Goal: Information Seeking & Learning: Learn about a topic

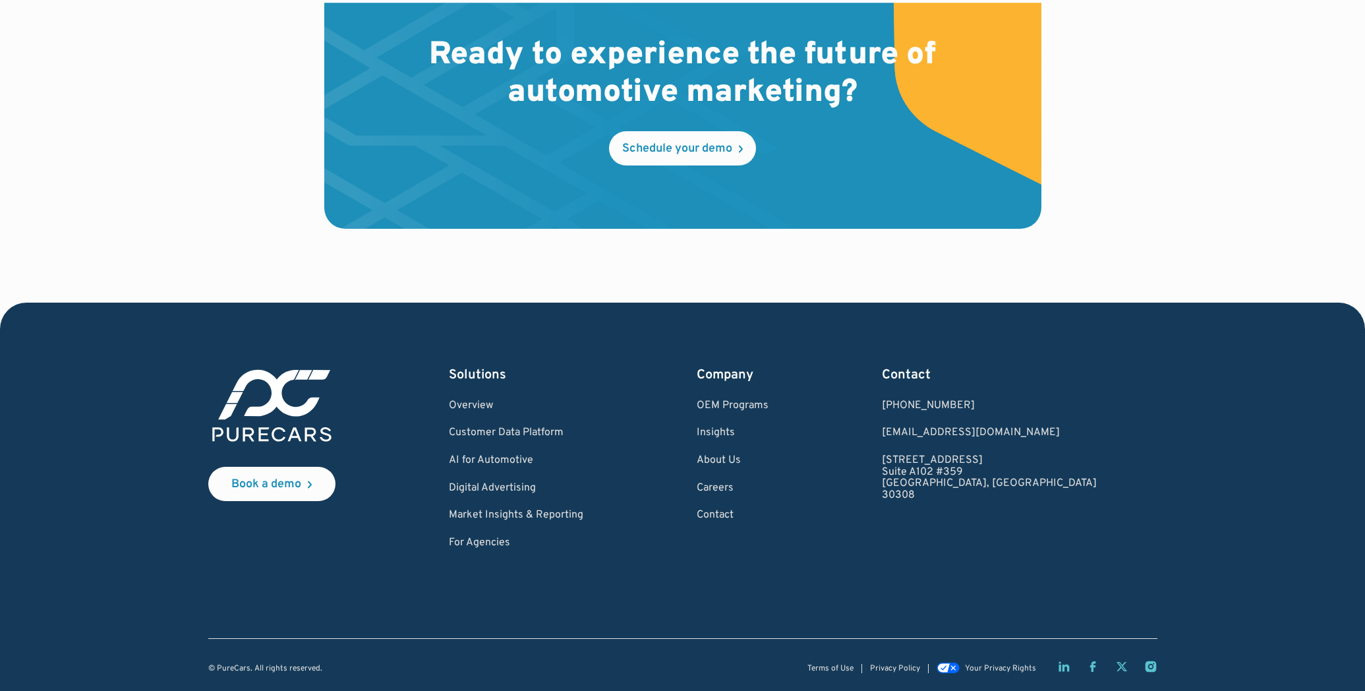
scroll to position [3817, 0]
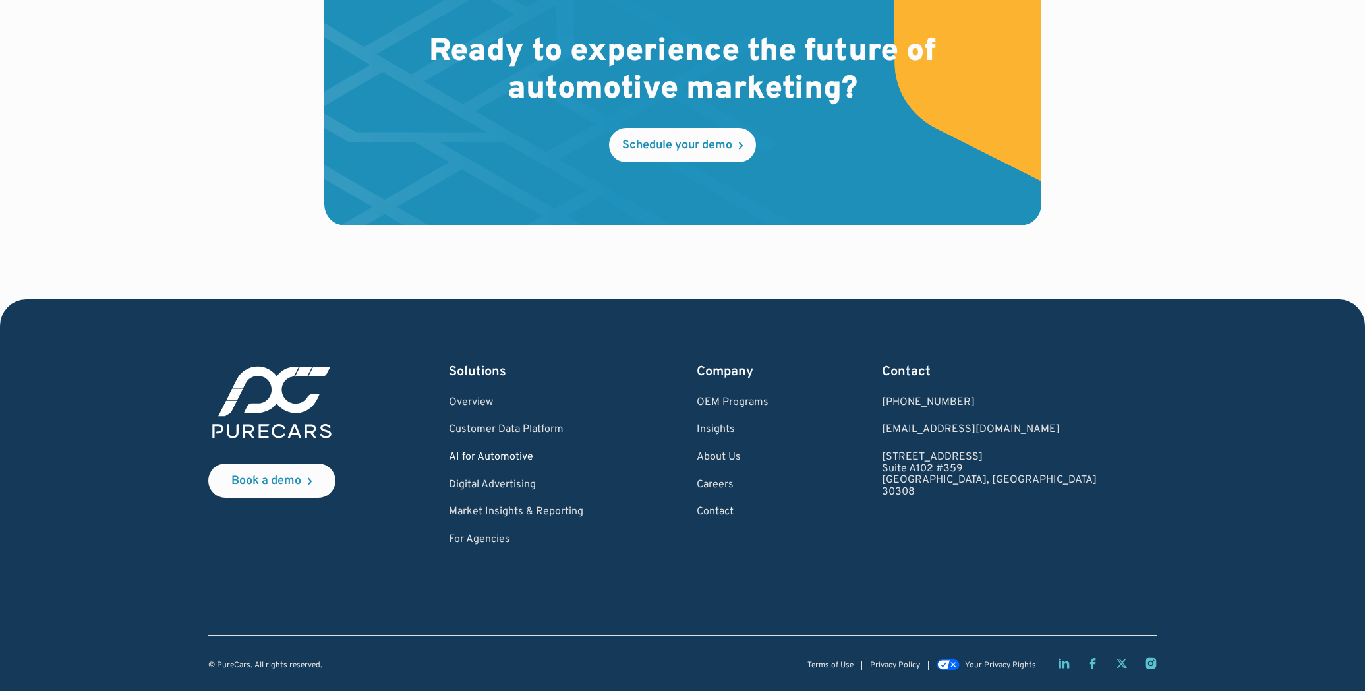
click at [522, 454] on link "AI for Automotive" at bounding box center [516, 458] width 134 height 12
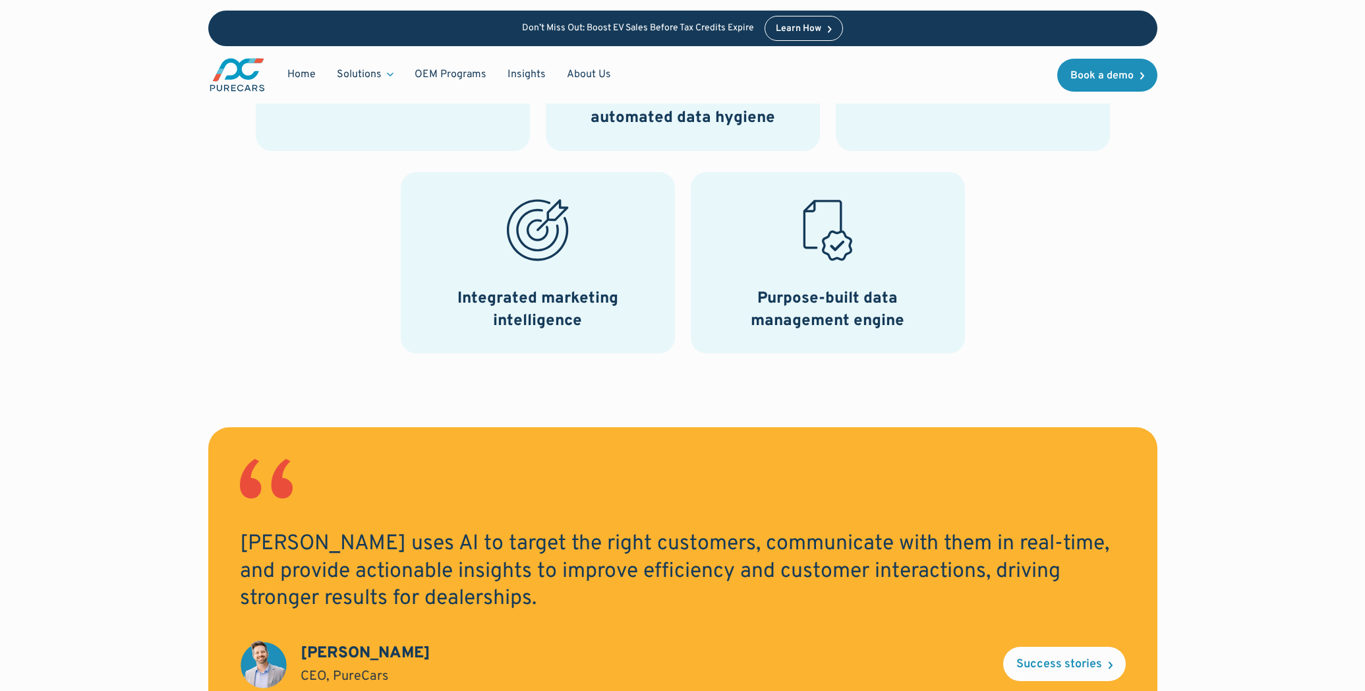
scroll to position [1055, 0]
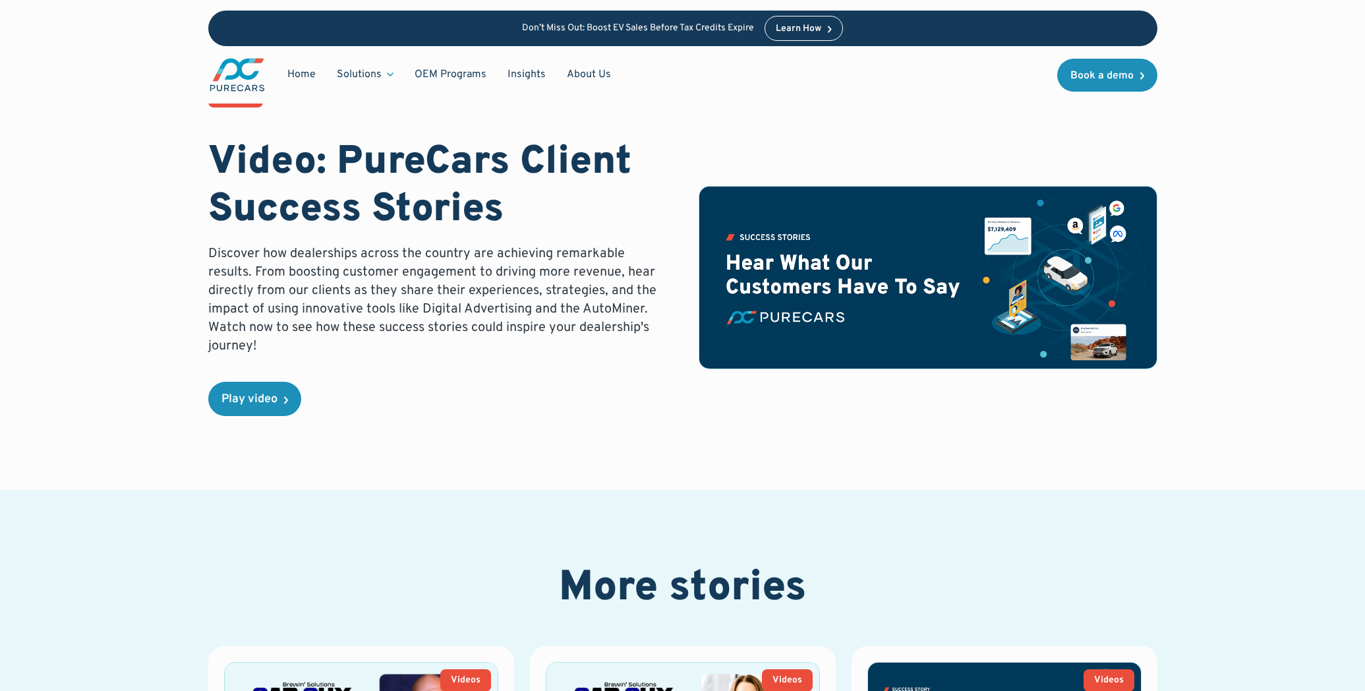
scroll to position [20, 0]
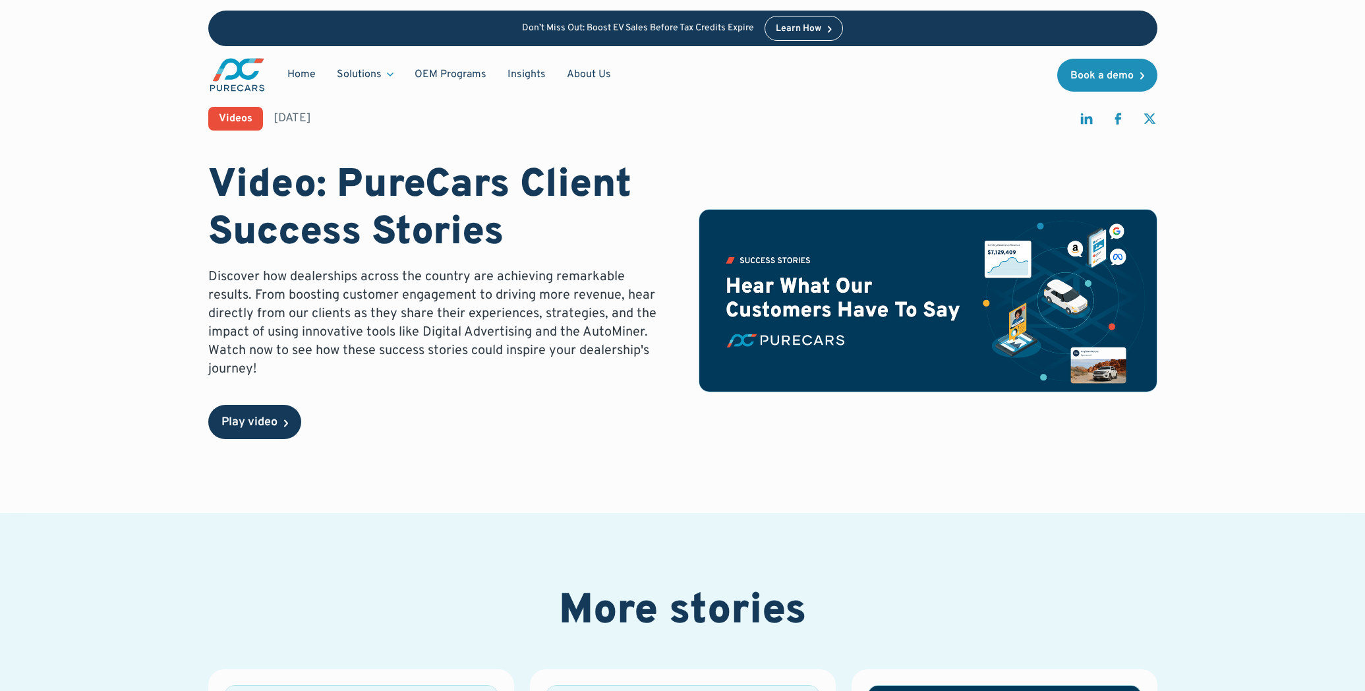
click at [258, 426] on div "Play video" at bounding box center [249, 423] width 56 height 12
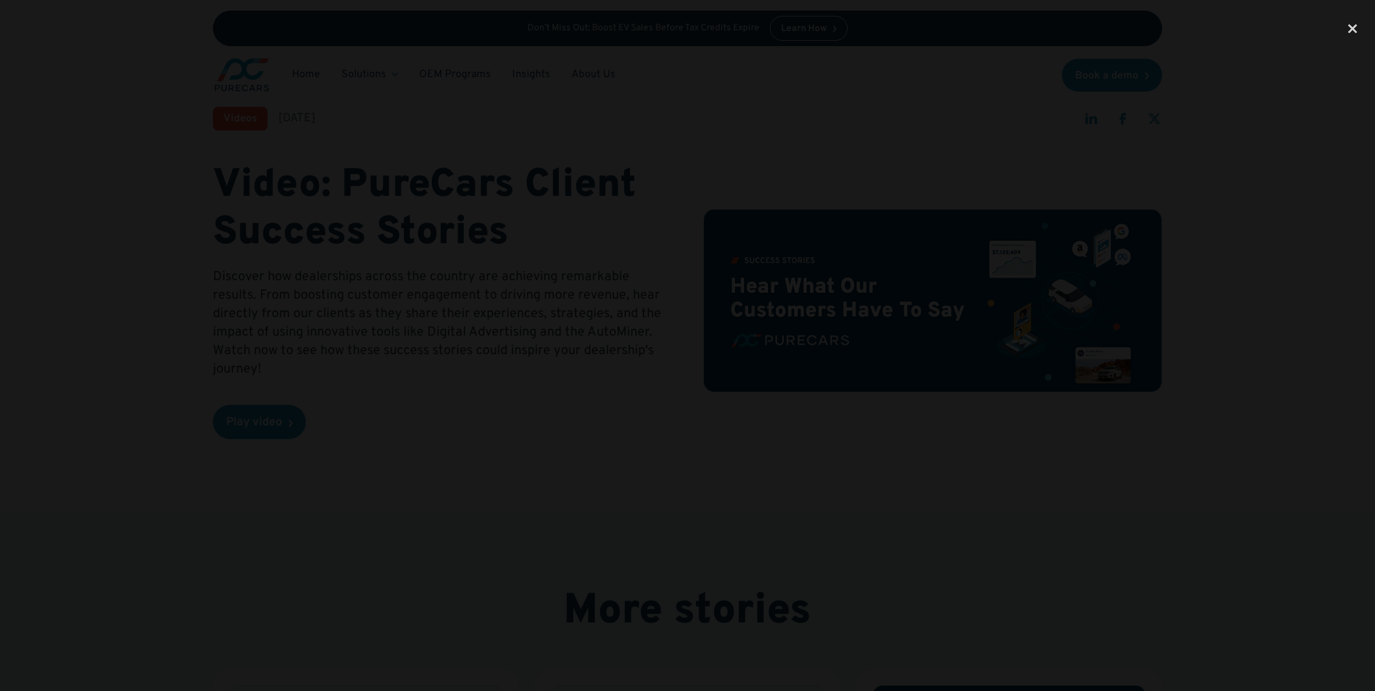
click at [1204, 181] on div at bounding box center [687, 345] width 1375 height 663
